Goal: Transaction & Acquisition: Purchase product/service

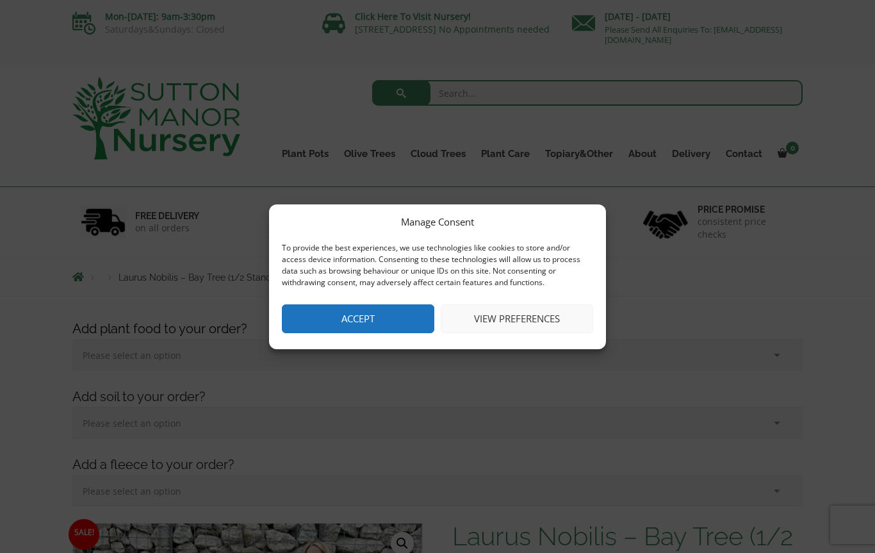
click at [374, 325] on button "Accept" at bounding box center [358, 318] width 152 height 29
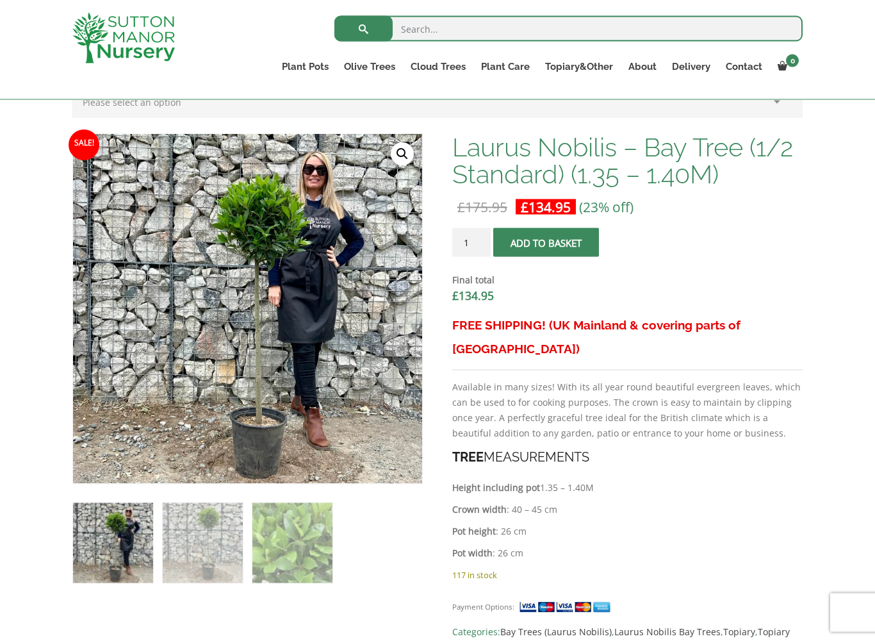
scroll to position [366, 0]
click at [0, 0] on link "Multi Stem Olives (Arcadia Range)" at bounding box center [0, 0] width 0 height 0
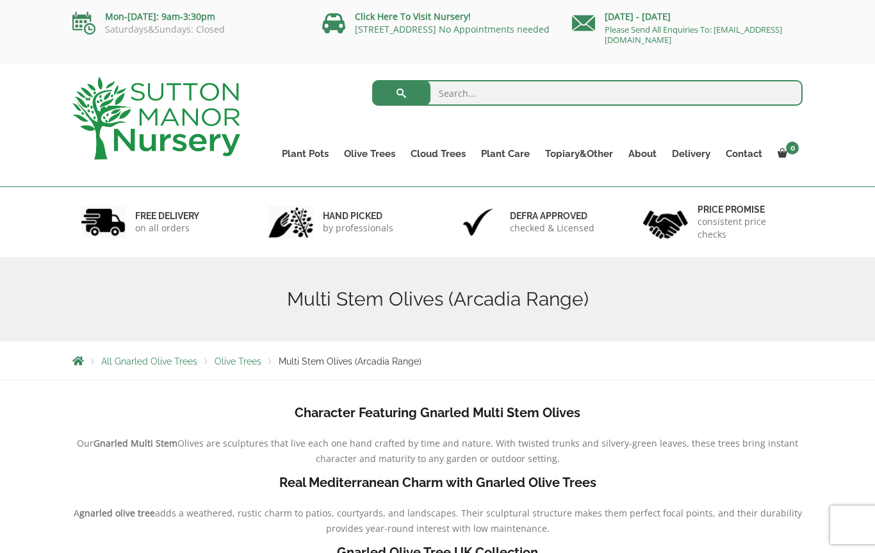
click at [0, 0] on link "Plateau Olive Trees (Mesa Range)" at bounding box center [0, 0] width 0 height 0
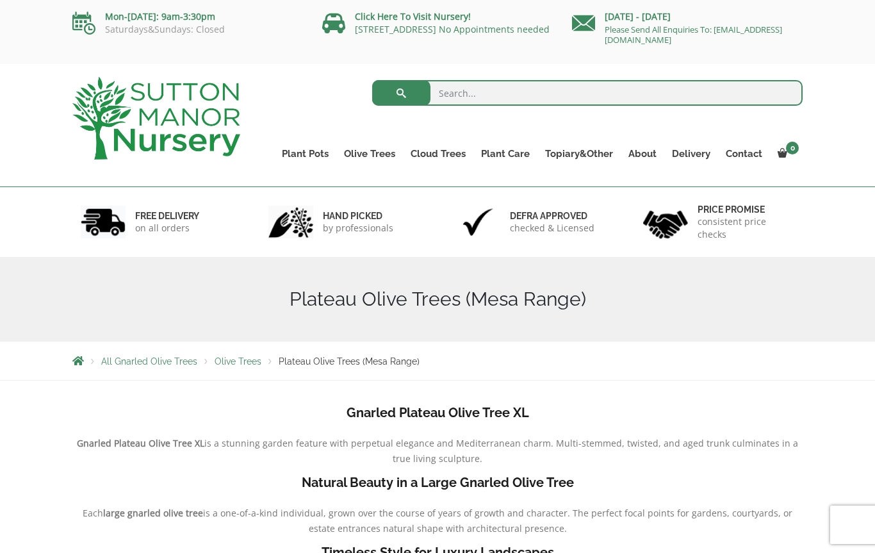
click at [0, 0] on link "Gnarled Olive Trees (Grande Range)" at bounding box center [0, 0] width 0 height 0
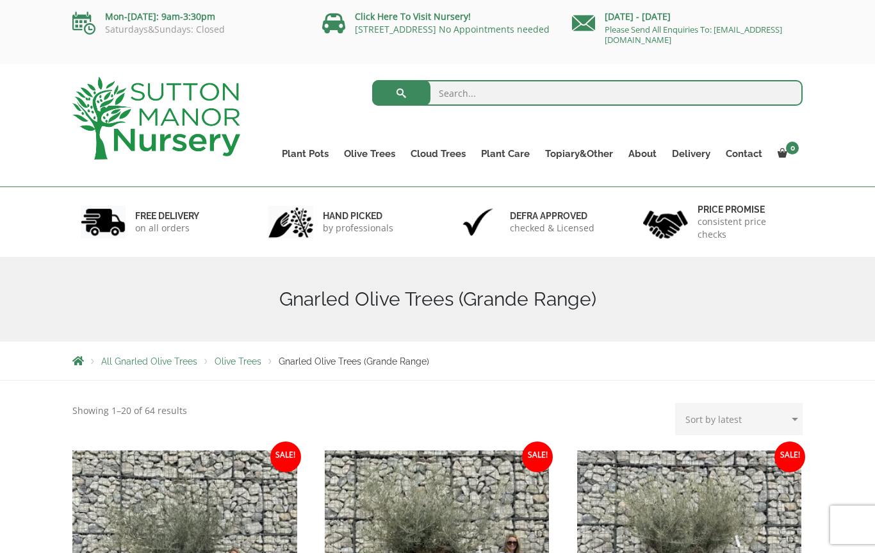
click at [0, 0] on link "Gnarled Olive Trees (Bella Range)" at bounding box center [0, 0] width 0 height 0
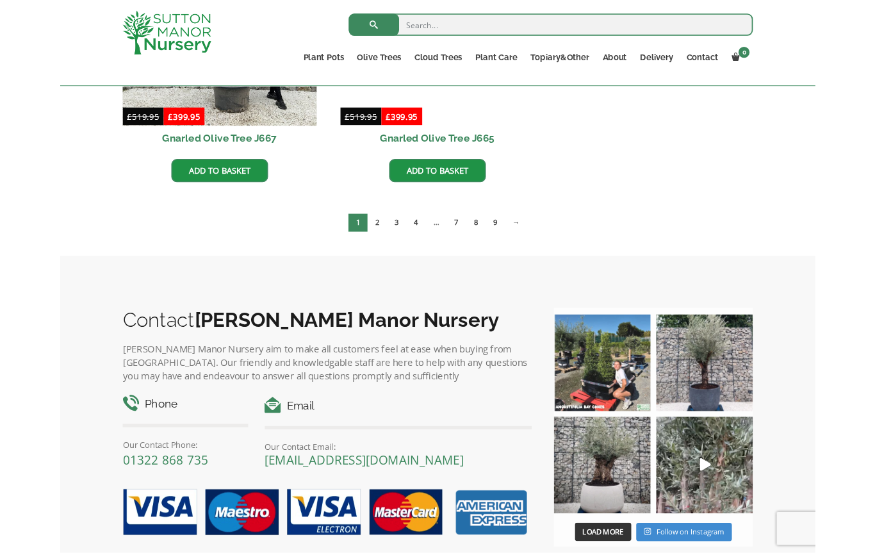
scroll to position [1140, 0]
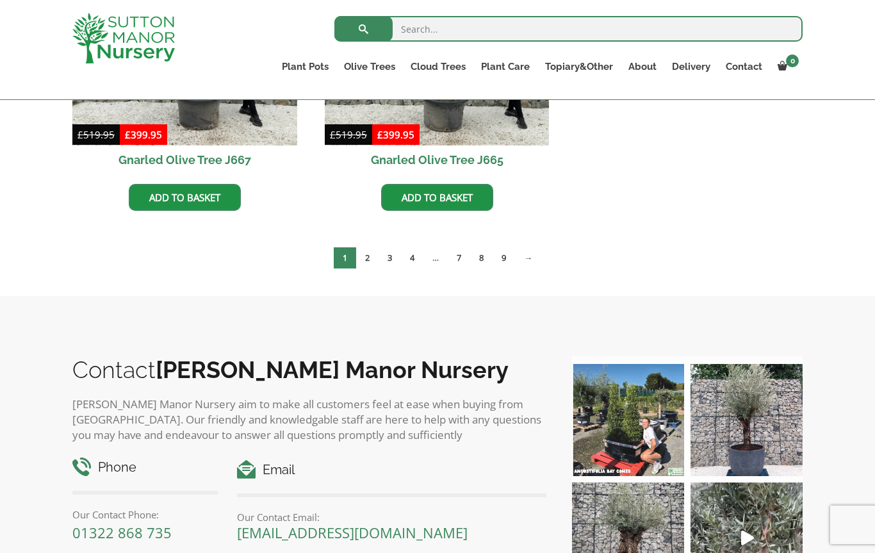
click at [534, 256] on link "→" at bounding box center [528, 257] width 26 height 21
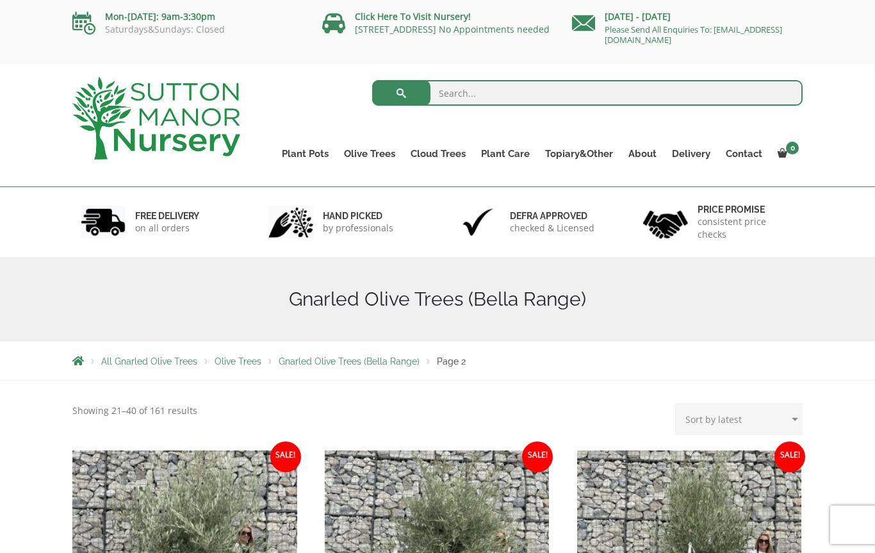
click at [470, 93] on input "search" at bounding box center [587, 93] width 431 height 26
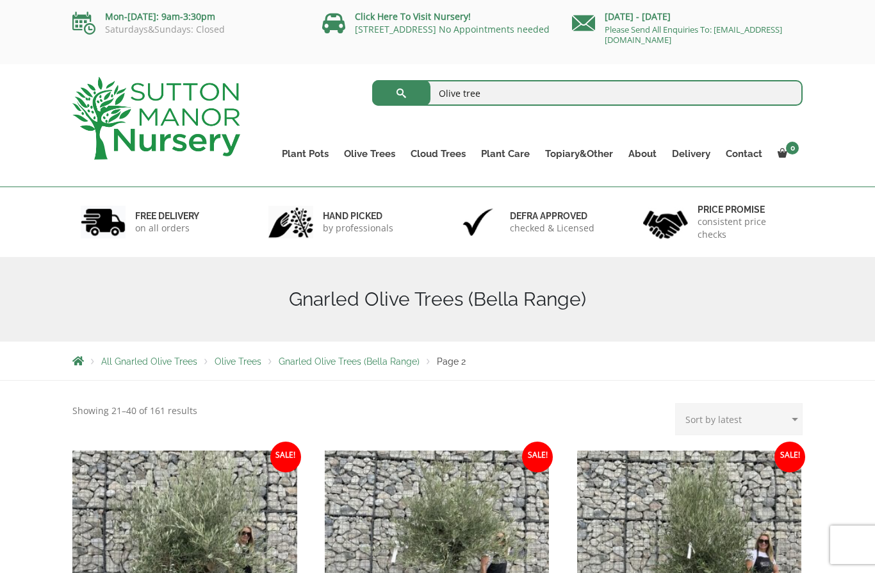
type input "Olive tree"
click at [401, 93] on button "submit" at bounding box center [401, 93] width 58 height 26
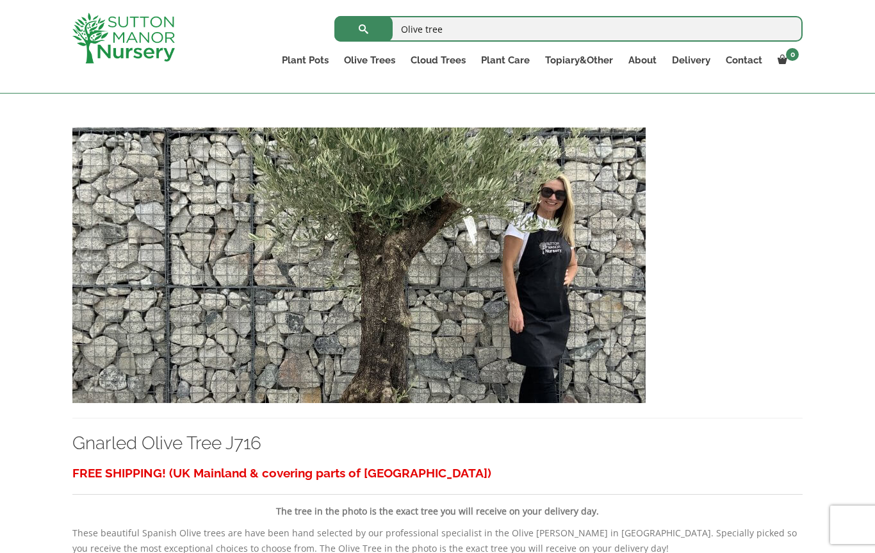
scroll to position [2261, 0]
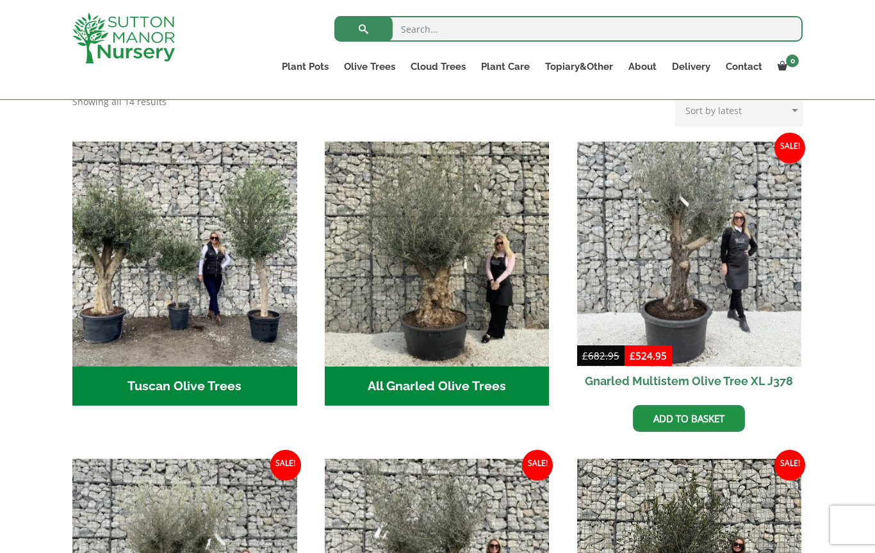
scroll to position [433, 0]
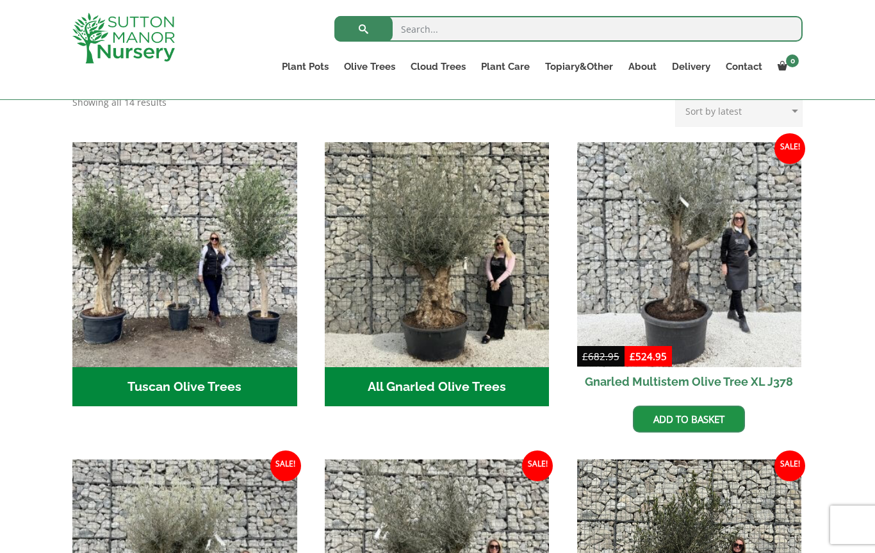
click at [192, 367] on h2 "Tuscan Olive Trees (5)" at bounding box center [184, 387] width 225 height 40
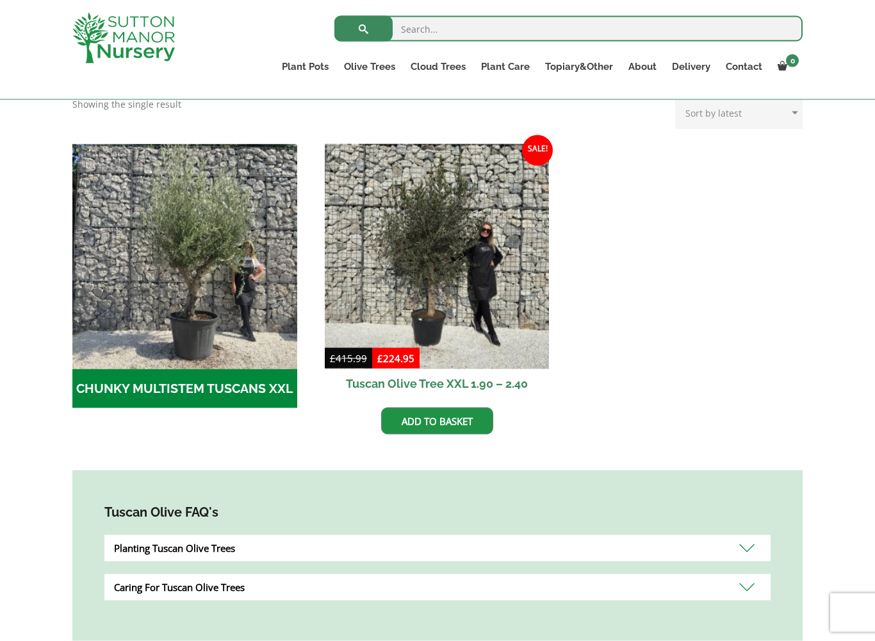
scroll to position [349, 0]
click at [449, 296] on img at bounding box center [437, 256] width 225 height 225
